Goal: Task Accomplishment & Management: Manage account settings

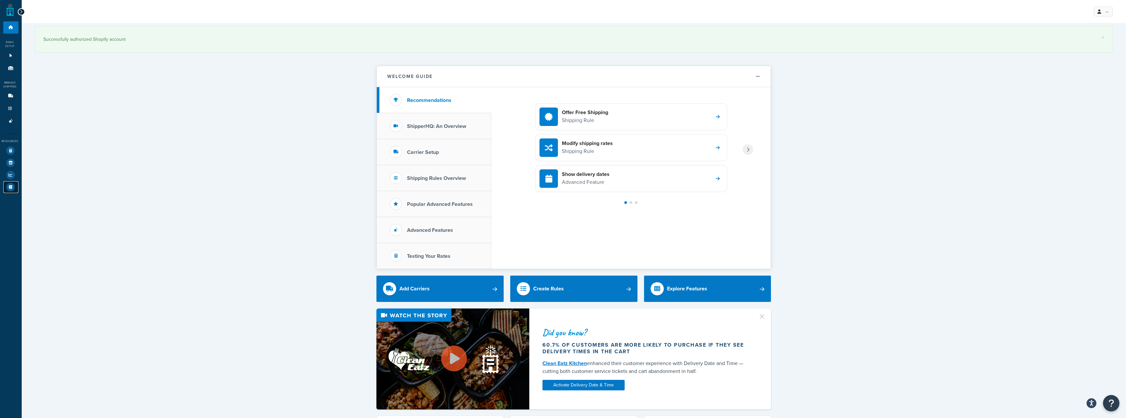
click at [9, 184] on icon at bounding box center [10, 187] width 9 height 9
click at [393, 197] on div at bounding box center [631, 202] width 3 height 3
click at [393, 197] on div at bounding box center [636, 202] width 3 height 3
click at [11, 60] on link "Websites 1" at bounding box center [10, 56] width 15 height 12
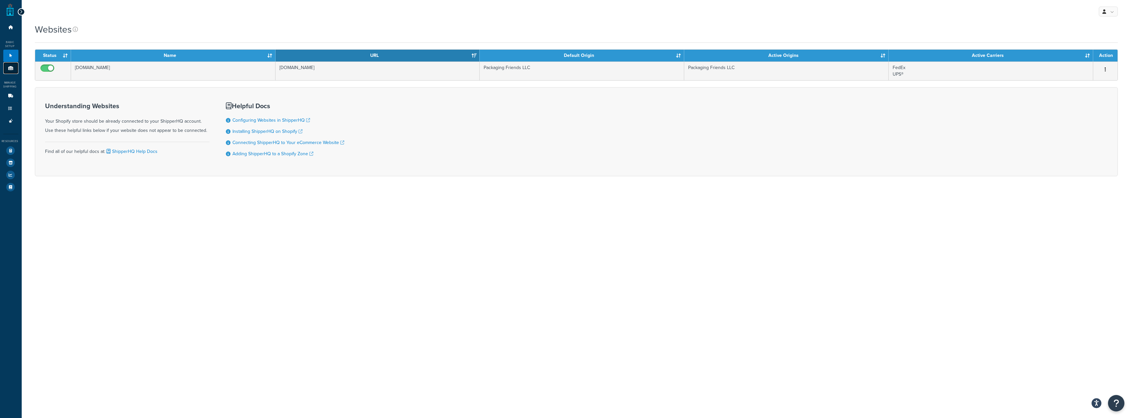
click at [5, 70] on link "Origins 1" at bounding box center [10, 68] width 15 height 12
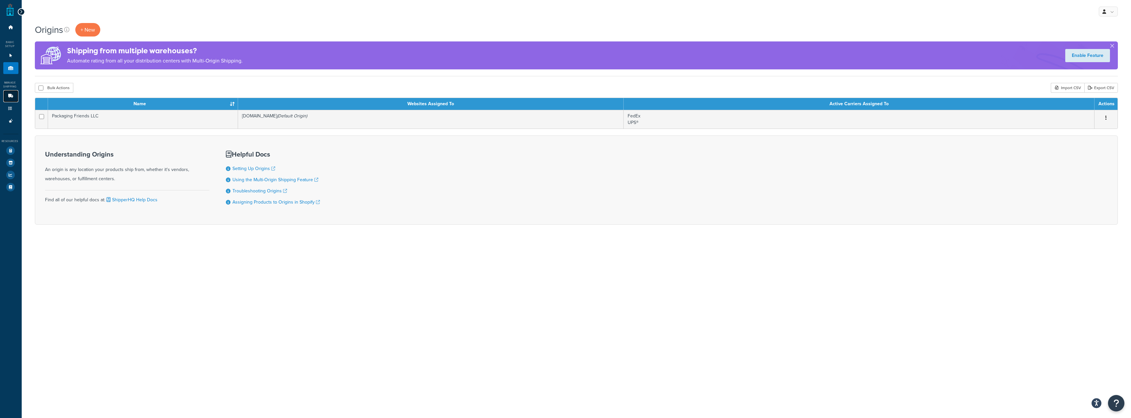
click at [5, 97] on link "Carriers 2" at bounding box center [10, 96] width 15 height 12
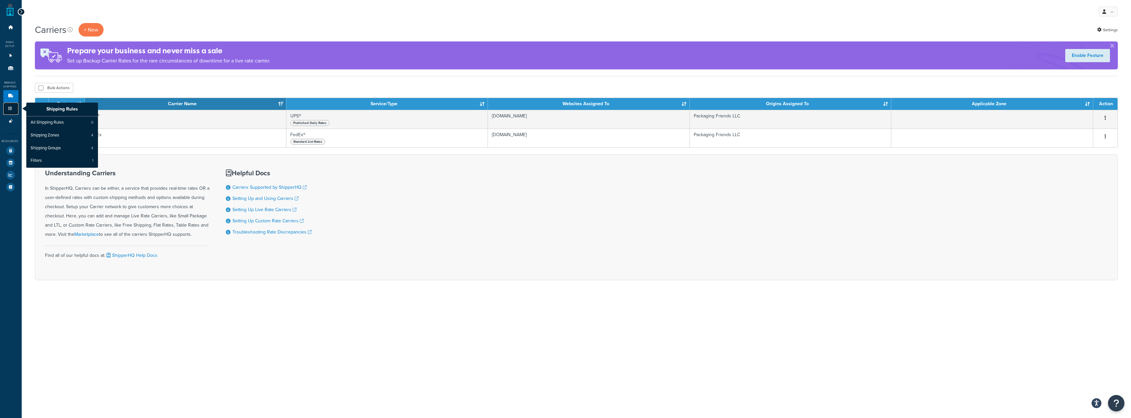
click at [7, 111] on link "Shipping Rules" at bounding box center [10, 109] width 15 height 12
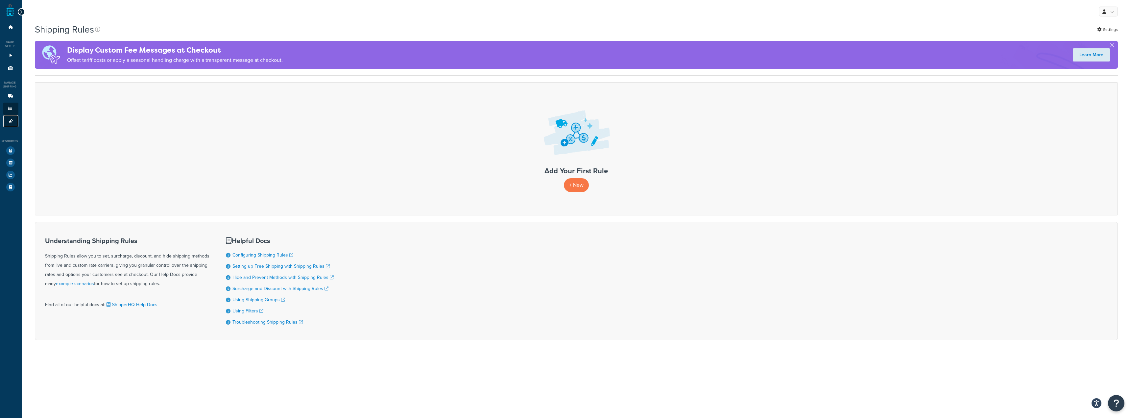
click at [11, 121] on icon at bounding box center [11, 121] width 7 height 4
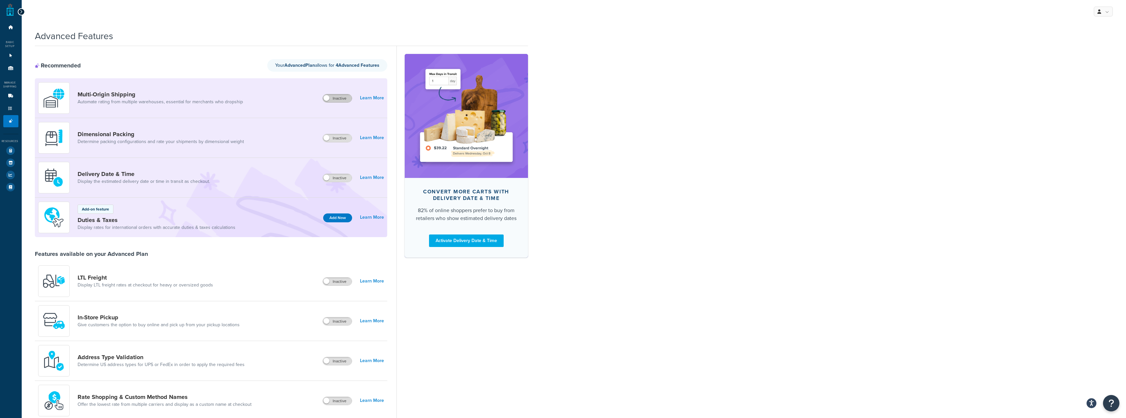
click at [344, 97] on label "Inactive" at bounding box center [337, 98] width 29 height 8
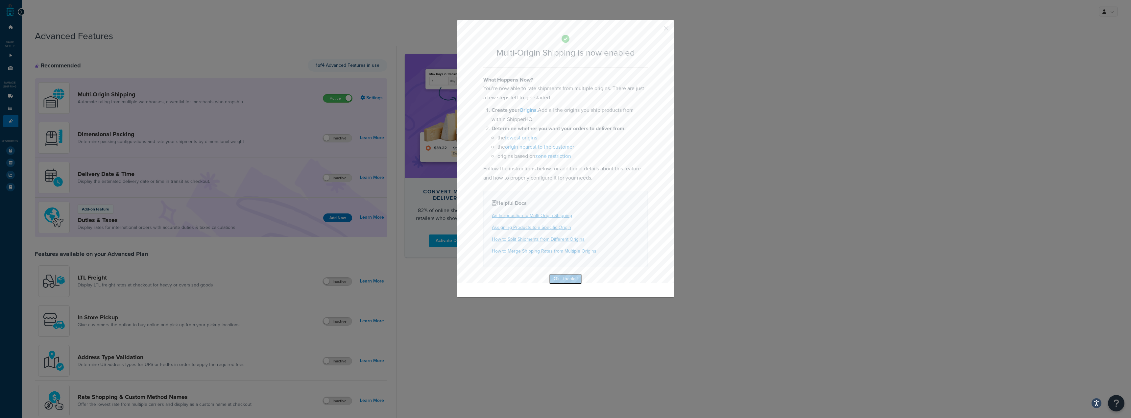
click at [560, 280] on button "Ok, Thanks!" at bounding box center [565, 279] width 33 height 11
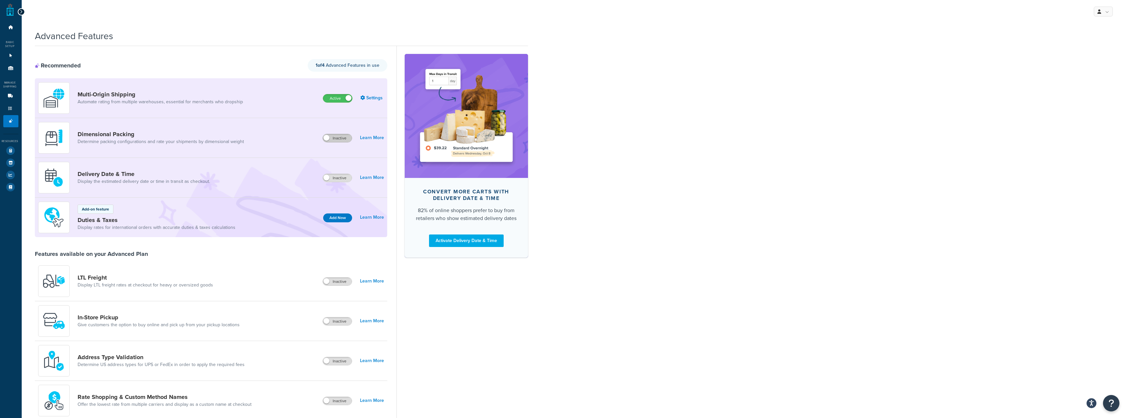
click at [336, 140] on label "Inactive" at bounding box center [337, 138] width 29 height 8
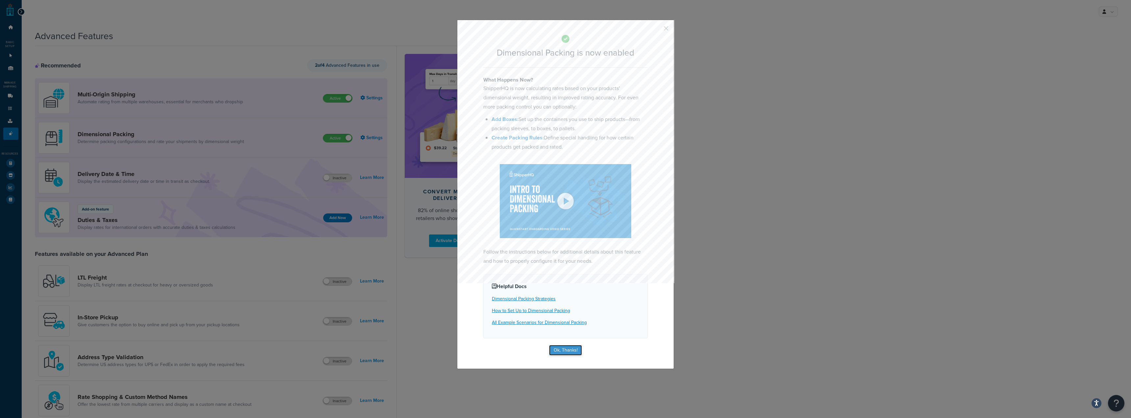
click at [562, 353] on button "Ok, Thanks!" at bounding box center [565, 350] width 33 height 11
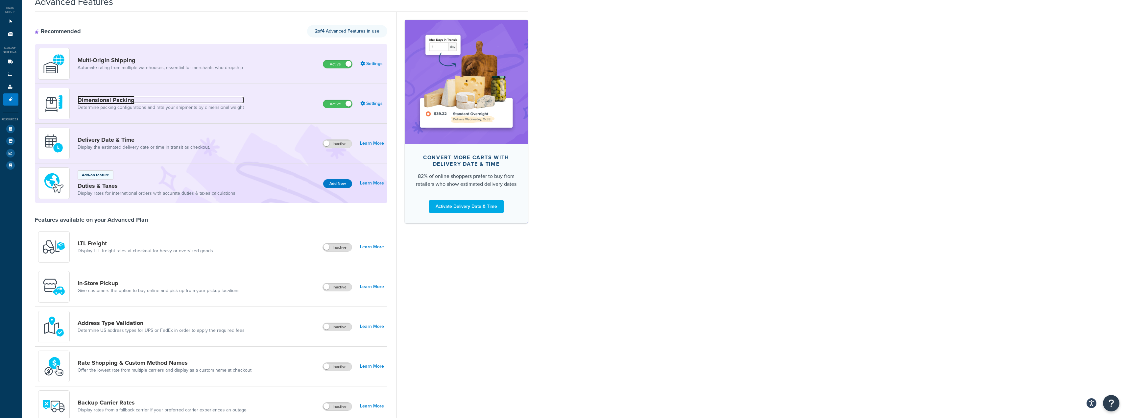
scroll to position [66, 0]
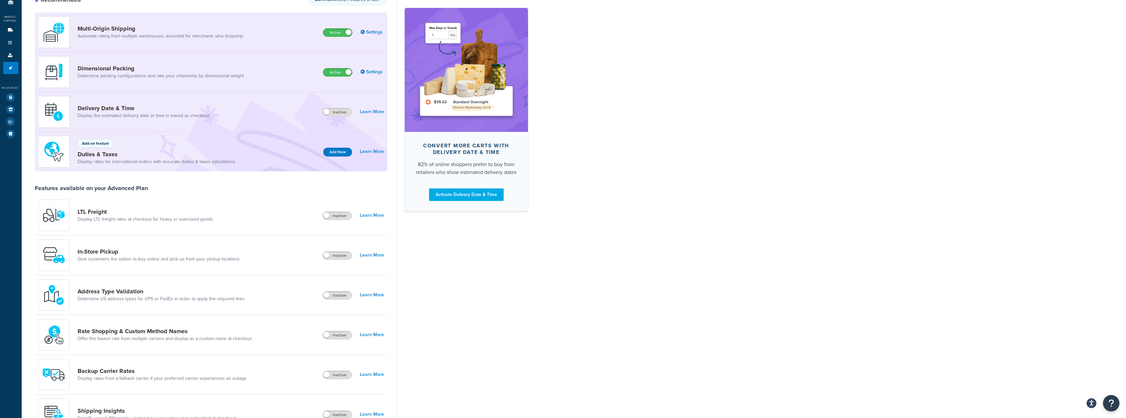
click at [843, 203] on div "Advanced Features Recommended 2 of 4 Advanced Features in use Multi-Origin Ship…" at bounding box center [574, 297] width 1104 height 673
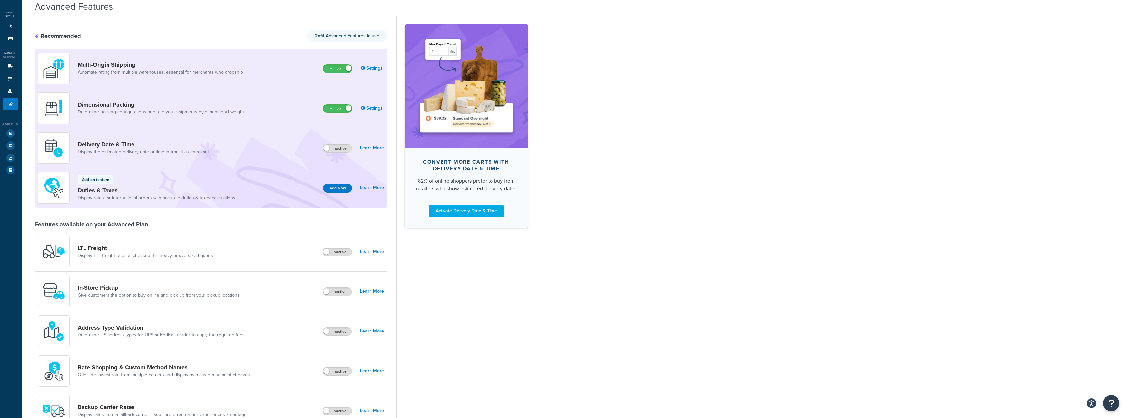
scroll to position [0, 0]
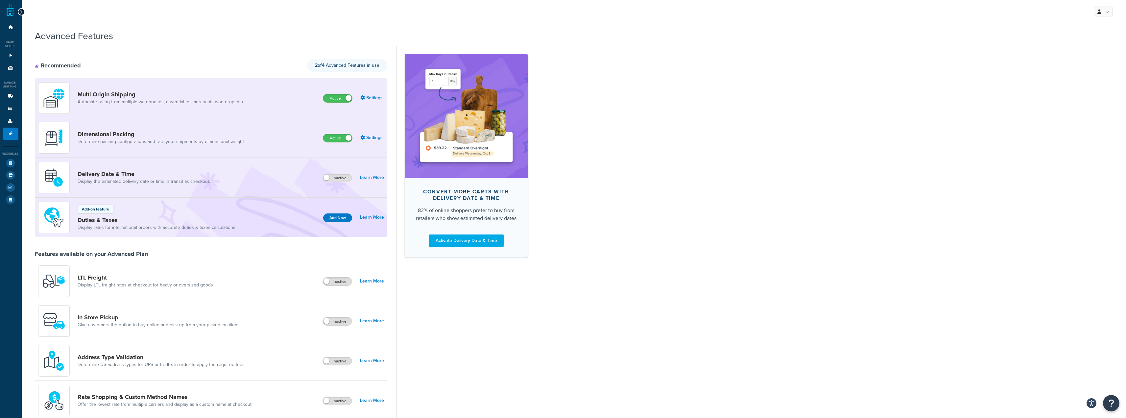
click at [811, 225] on div "Advanced Features Recommended 2 of 4 Advanced Features in use Multi-Origin Ship…" at bounding box center [574, 362] width 1104 height 673
click at [620, 159] on div "Advanced Features Recommended 2 of 4 Advanced Features in use Multi-Origin Ship…" at bounding box center [574, 362] width 1104 height 673
drag, startPoint x: 852, startPoint y: 111, endPoint x: 834, endPoint y: 115, distance: 18.9
click at [852, 111] on div "Advanced Features Recommended 2 of 4 Advanced Features in use Multi-Origin Ship…" at bounding box center [574, 362] width 1104 height 673
click at [9, 26] on icon at bounding box center [11, 27] width 7 height 4
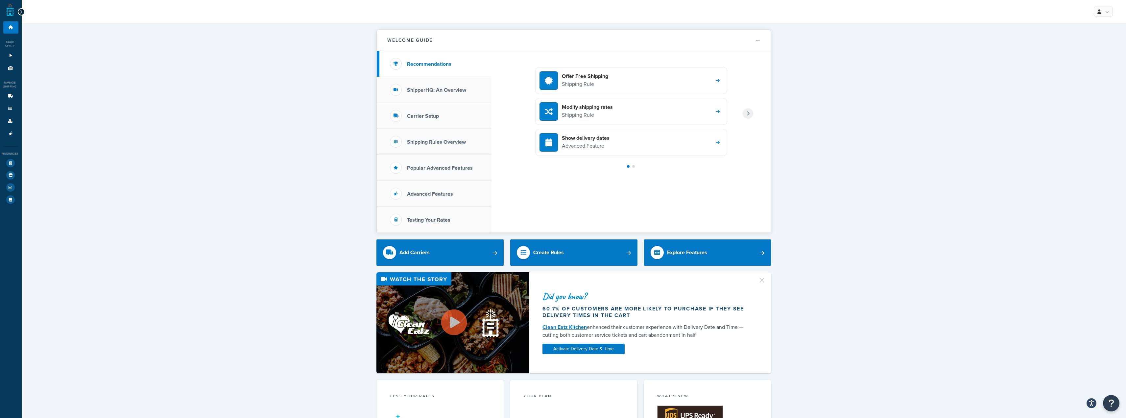
click at [11, 37] on ul "Dashboard Basic Setup Websites 1 Origins 1 Manage Shipping Carriers Carriers Al…" at bounding box center [10, 113] width 15 height 184
click at [9, 56] on icon at bounding box center [11, 56] width 7 height 4
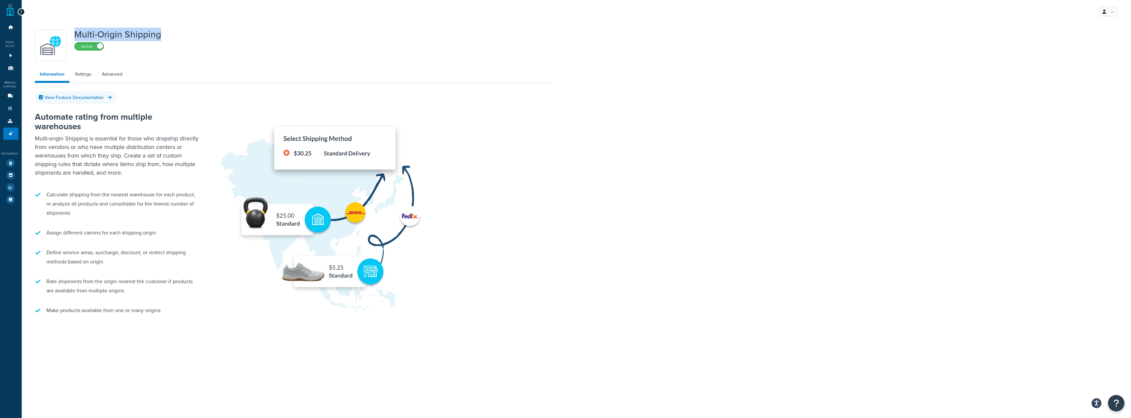
drag, startPoint x: 170, startPoint y: 33, endPoint x: 72, endPoint y: 31, distance: 98.0
click at [72, 31] on div "Multi-Origin Shipping Active" at bounding box center [293, 46] width 516 height 32
copy h1 "Multi-Origin Shipping"
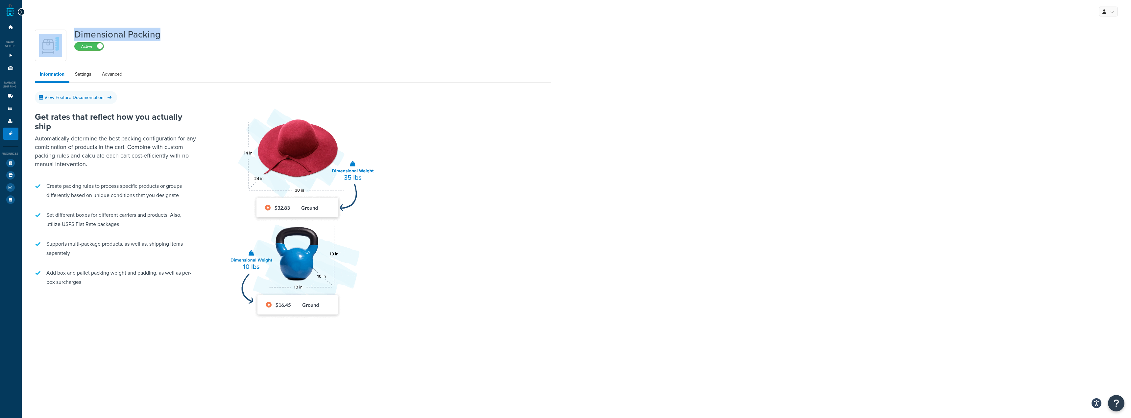
drag, startPoint x: 161, startPoint y: 35, endPoint x: 57, endPoint y: 32, distance: 104.2
click at [57, 32] on div "Dimensional Packing Active" at bounding box center [293, 46] width 516 height 32
click at [93, 38] on h1 "Dimensional Packing" at bounding box center [117, 35] width 86 height 10
click at [76, 34] on h1 "Dimensional Packing" at bounding box center [117, 35] width 86 height 10
drag, startPoint x: 74, startPoint y: 32, endPoint x: 169, endPoint y: 35, distance: 95.1
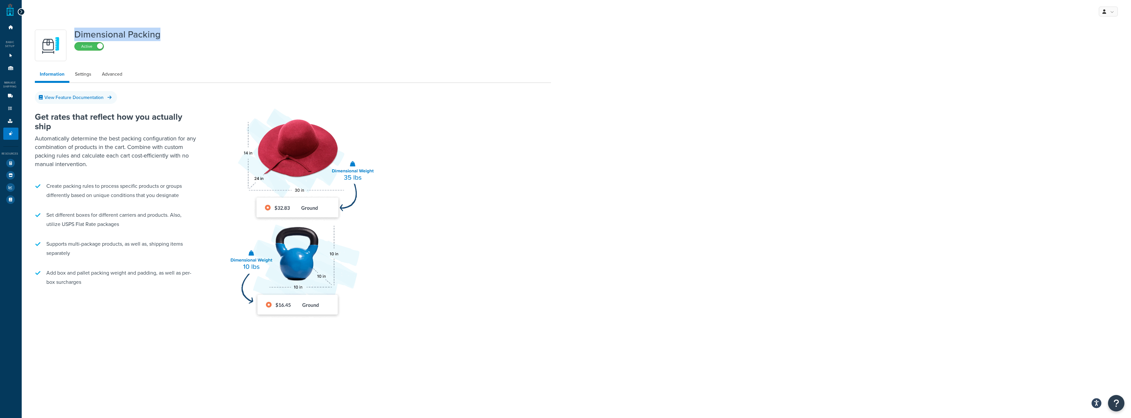
click at [169, 35] on div "Dimensional Packing Active" at bounding box center [293, 46] width 516 height 32
copy h1 "Dimensional Packing"
click at [394, 39] on div "Dimensional Packing Active" at bounding box center [293, 46] width 516 height 32
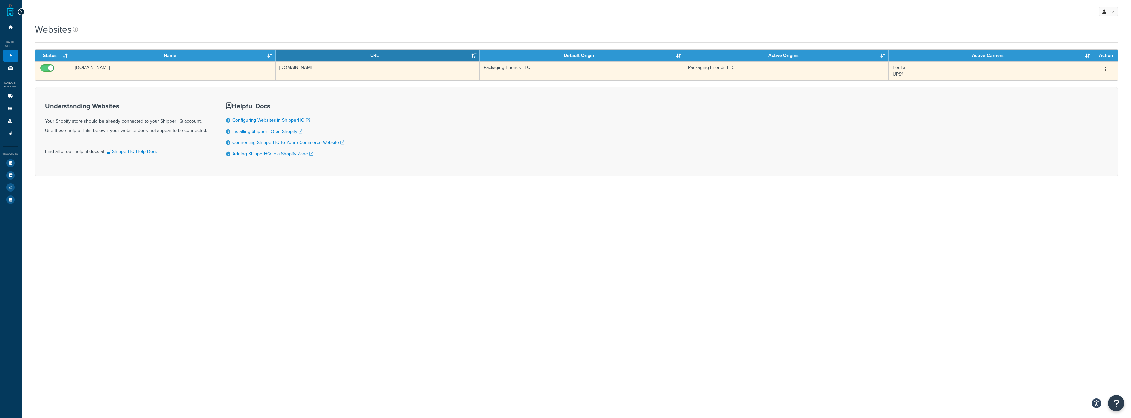
click at [84, 71] on td "[DOMAIN_NAME]" at bounding box center [173, 70] width 204 height 19
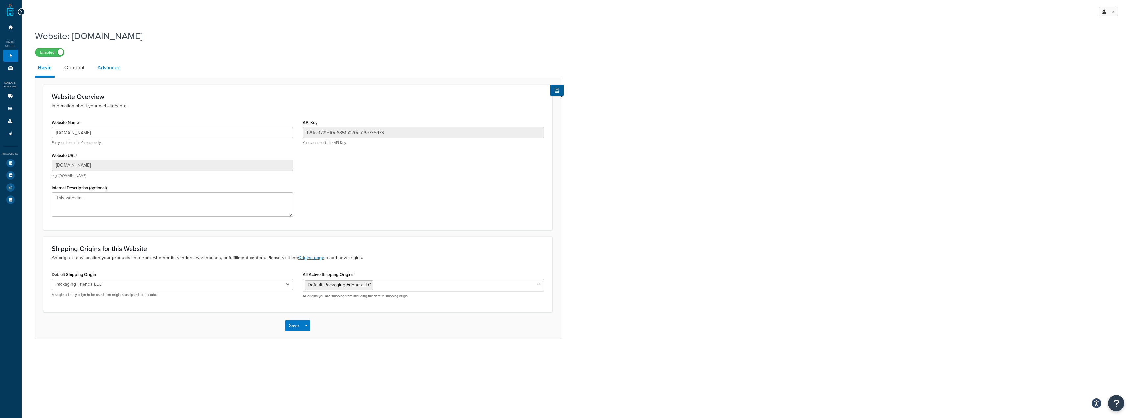
click at [104, 70] on link "Advanced" at bounding box center [109, 68] width 30 height 16
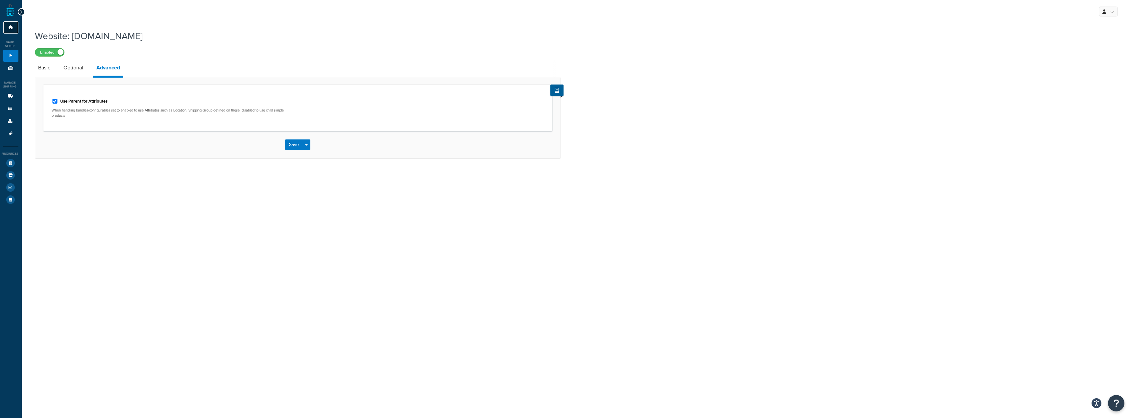
click at [11, 29] on icon at bounding box center [11, 27] width 7 height 4
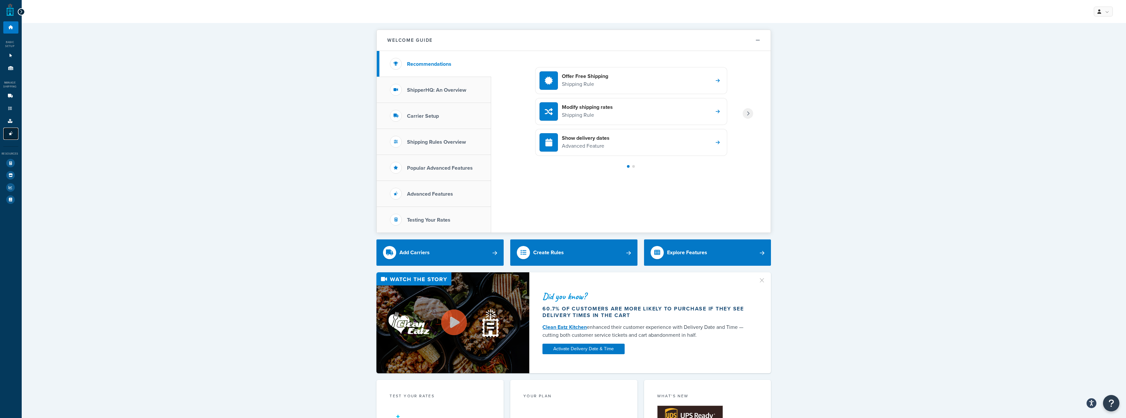
click at [12, 132] on icon at bounding box center [11, 133] width 7 height 4
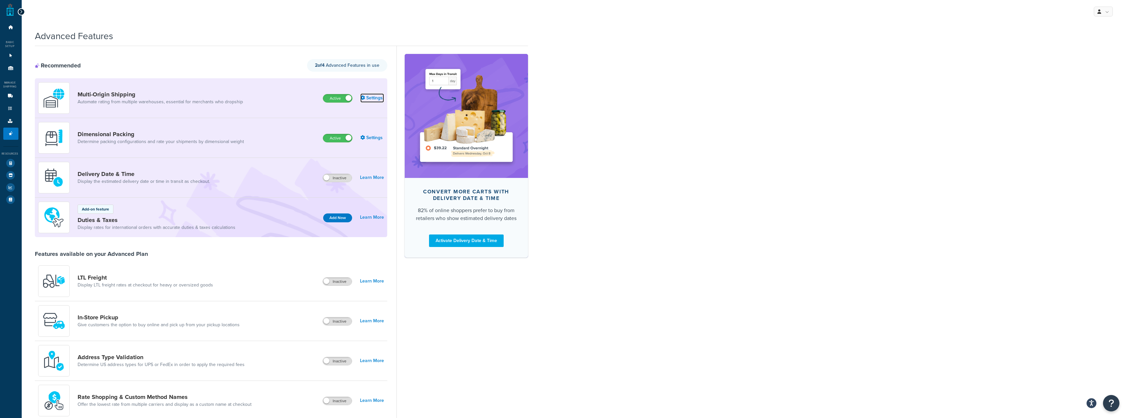
click at [379, 96] on link "Settings" at bounding box center [372, 97] width 24 height 9
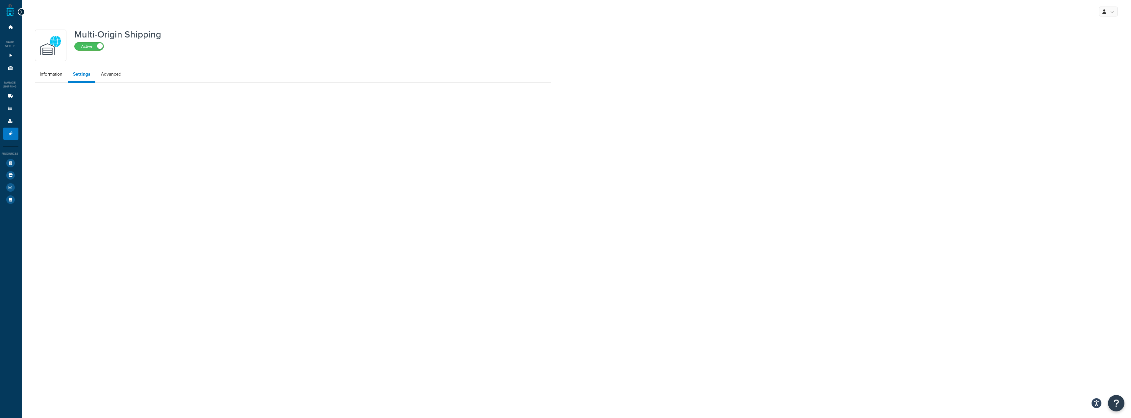
select select "false"
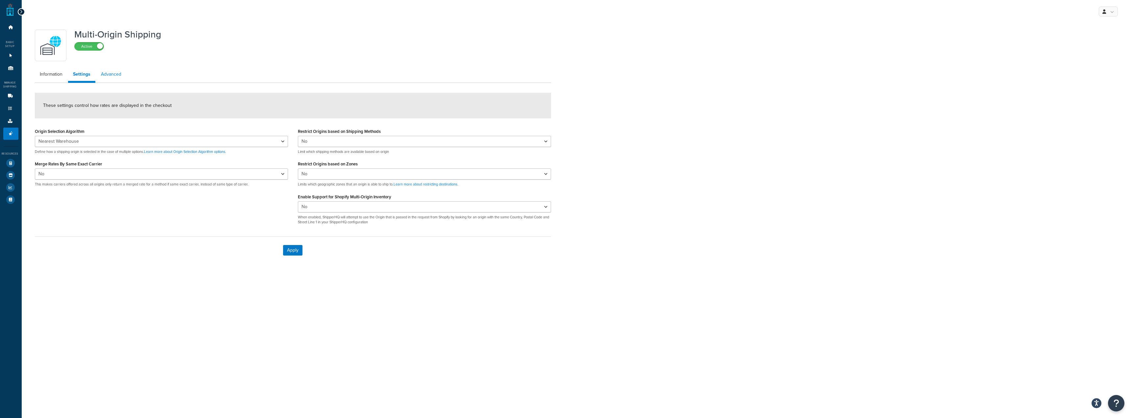
click at [113, 77] on link "Advanced" at bounding box center [111, 74] width 30 height 13
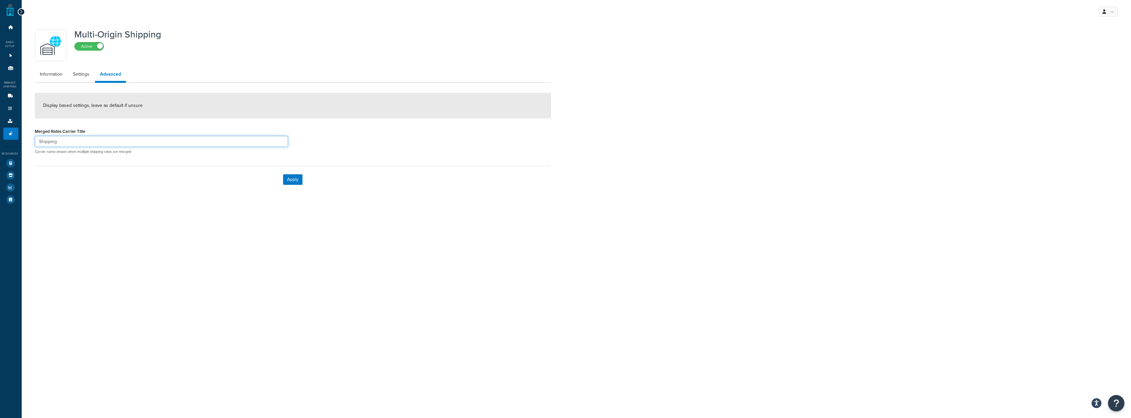
click at [139, 145] on input "Shipping" at bounding box center [161, 141] width 253 height 11
click at [87, 76] on link "Settings" at bounding box center [81, 74] width 26 height 13
select select "false"
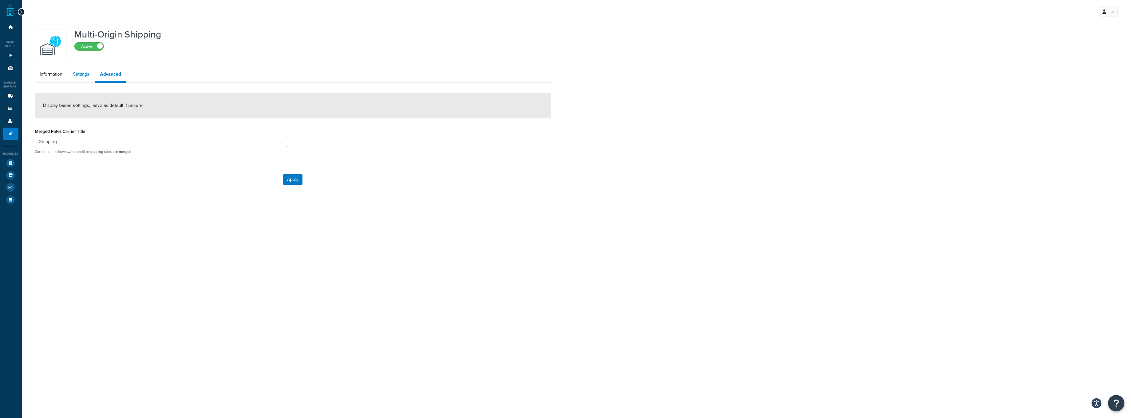
select select "false"
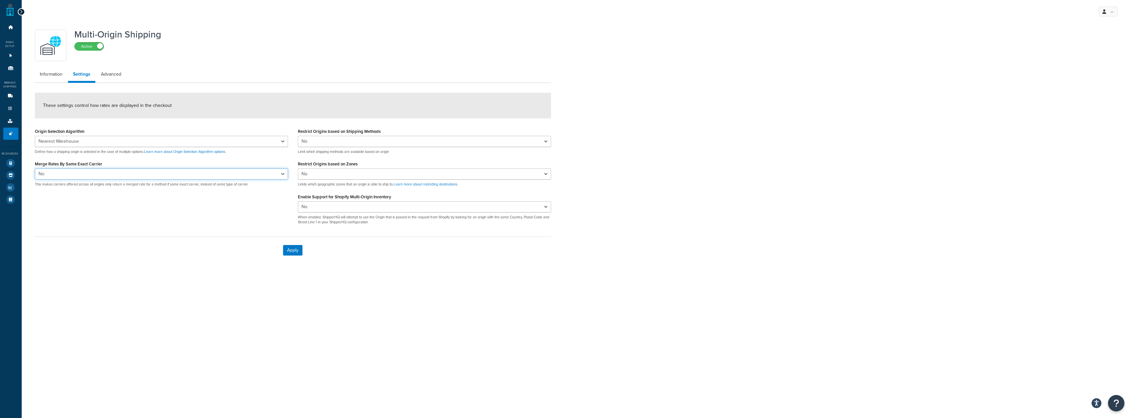
click at [184, 179] on select "Yes No" at bounding box center [161, 173] width 253 height 11
click at [8, 24] on link "Dashboard" at bounding box center [10, 27] width 15 height 12
